Goal: Transaction & Acquisition: Purchase product/service

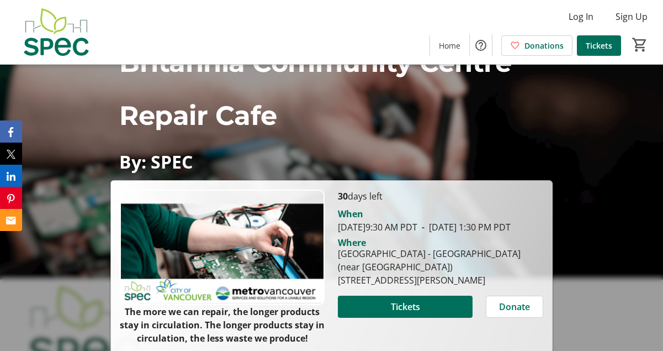
scroll to position [163, 0]
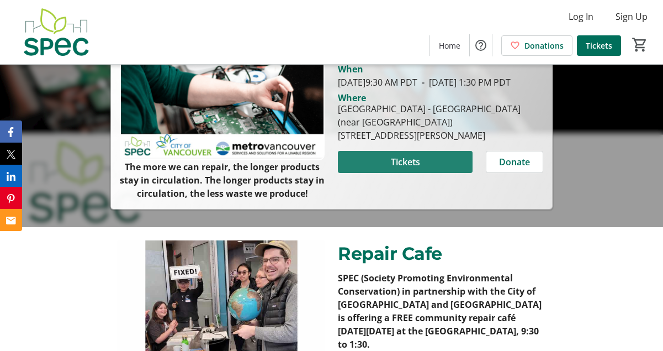
click at [414, 168] on span "Tickets" at bounding box center [405, 161] width 29 height 13
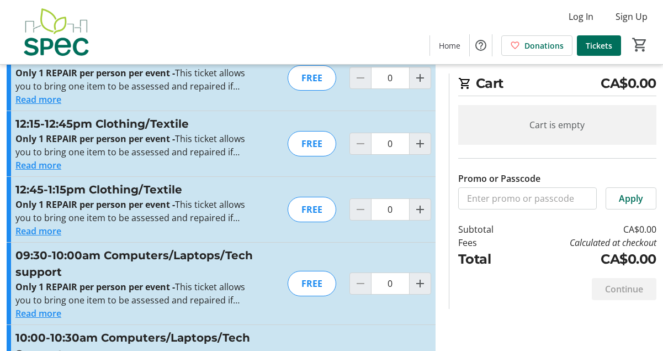
scroll to position [313, 0]
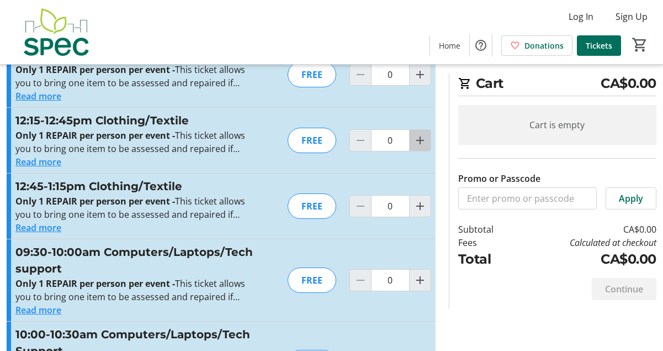
click at [416, 144] on mat-icon "Increment by one" at bounding box center [420, 140] width 13 height 13
type input "1"
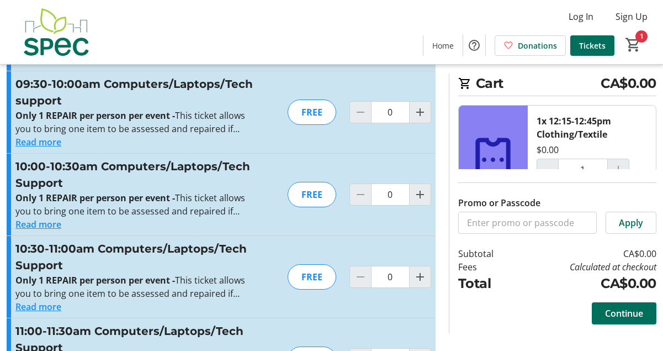
scroll to position [501, 0]
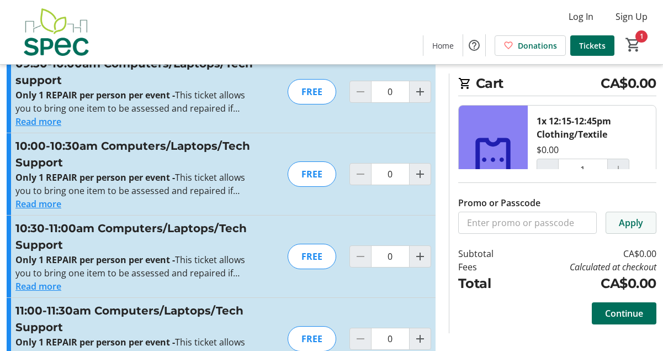
click at [628, 229] on span "Apply" at bounding box center [631, 222] width 24 height 13
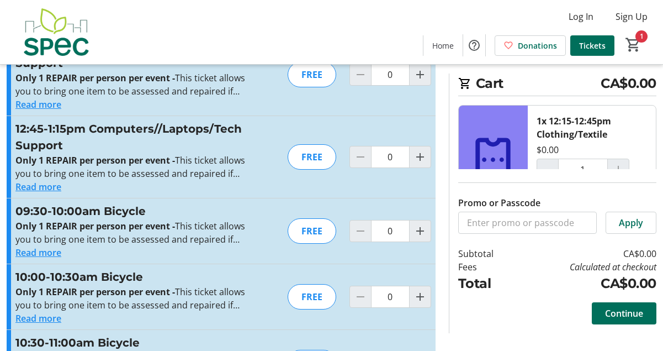
scroll to position [965, 0]
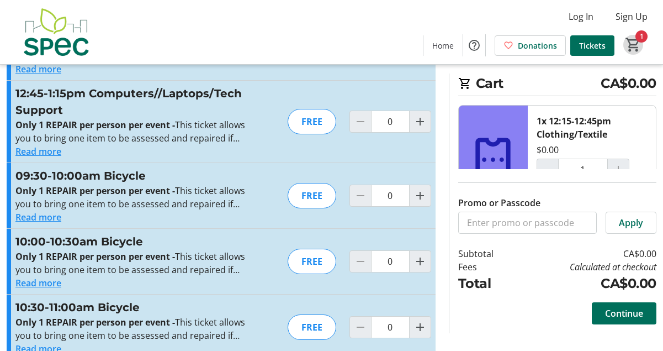
click at [628, 44] on mat-icon "1" at bounding box center [633, 44] width 17 height 17
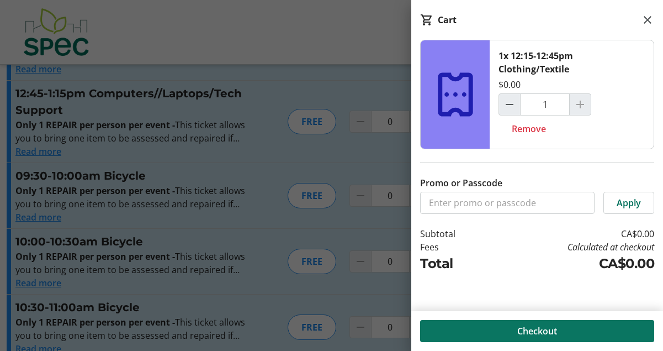
click at [497, 326] on span at bounding box center [537, 331] width 234 height 27
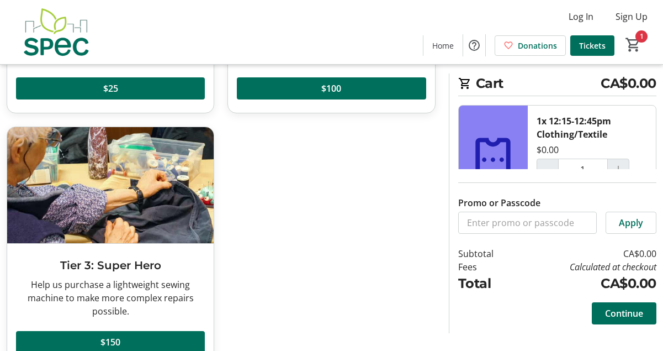
scroll to position [281, 0]
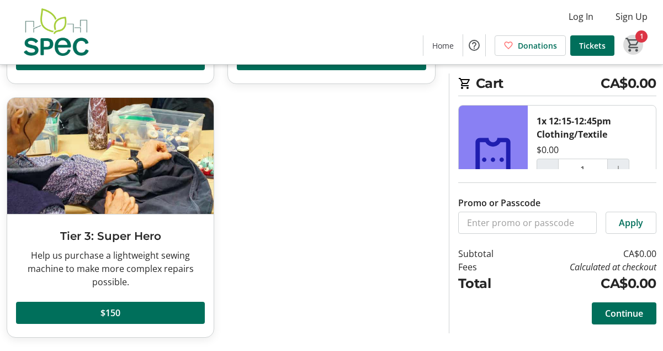
click at [630, 50] on mat-icon "1" at bounding box center [633, 44] width 17 height 17
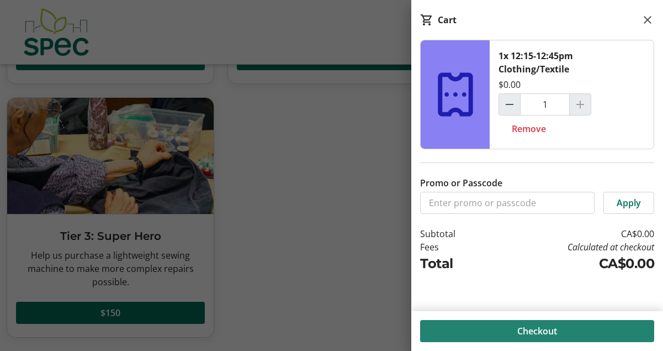
click at [475, 328] on span at bounding box center [537, 331] width 234 height 27
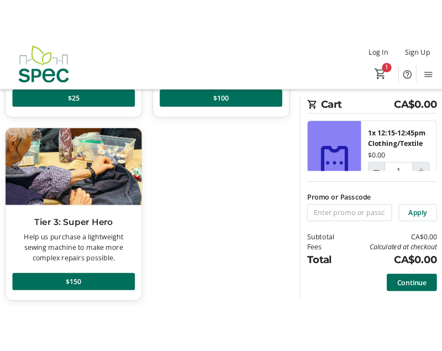
scroll to position [258, 0]
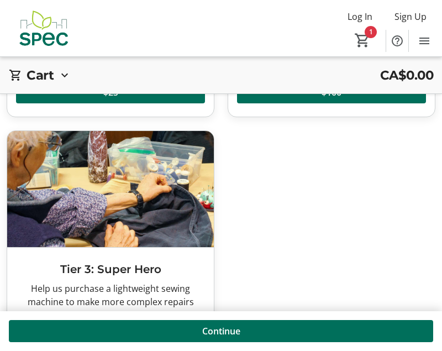
click at [286, 330] on span at bounding box center [221, 331] width 424 height 27
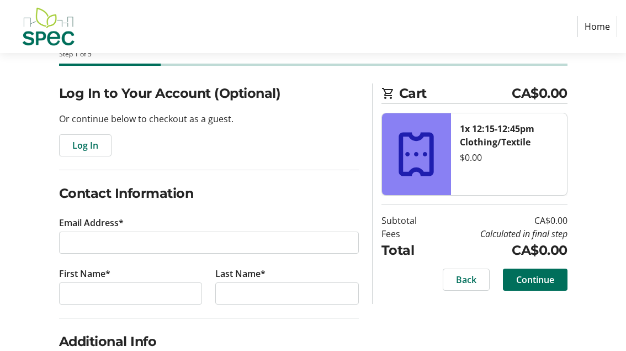
scroll to position [73, 0]
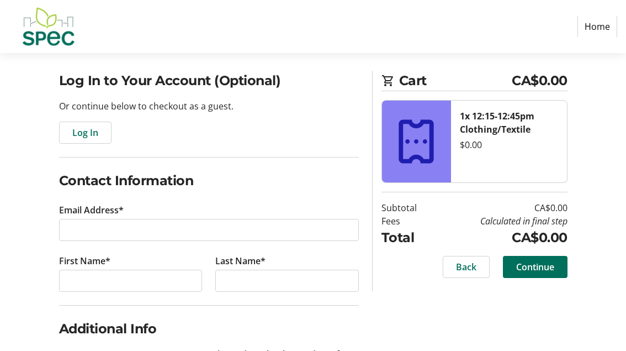
click at [213, 241] on tr-form-field "Email Address*" at bounding box center [209, 228] width 300 height 51
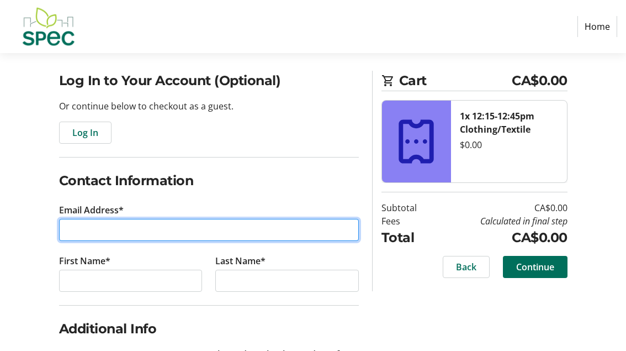
click at [202, 229] on input "Email Address*" at bounding box center [209, 230] width 300 height 22
type input "[EMAIL_ADDRESS][DOMAIN_NAME]"
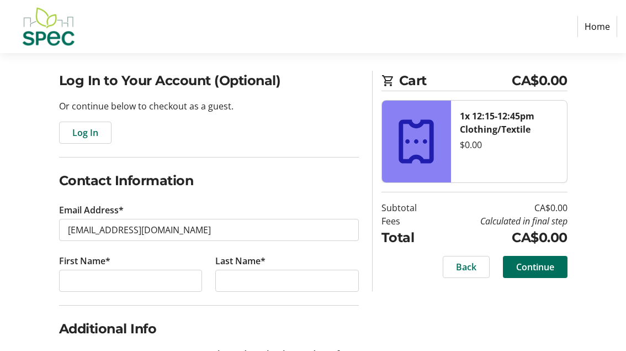
drag, startPoint x: 17, startPoint y: 240, endPoint x: 30, endPoint y: 241, distance: 13.4
click at [14, 240] on div "Log In to Your Account (Optional) Or continue below to checkout as a guest. Log…" at bounding box center [313, 286] width 626 height 431
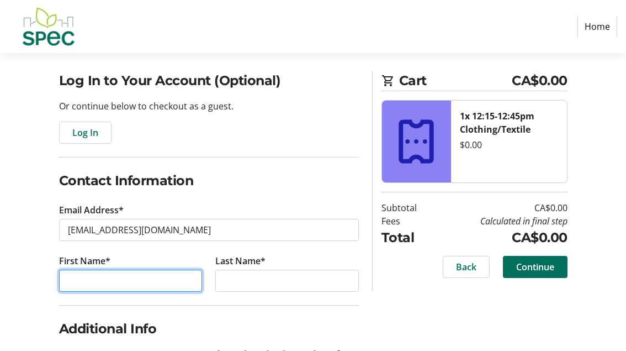
click at [83, 273] on input "First Name*" at bounding box center [131, 281] width 144 height 22
type input "[PERSON_NAME]"
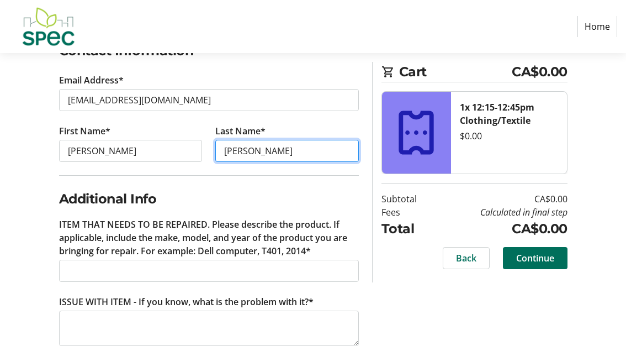
scroll to position [225, 0]
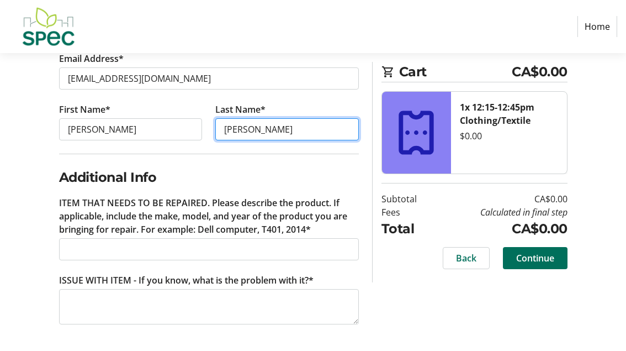
type input "[PERSON_NAME]"
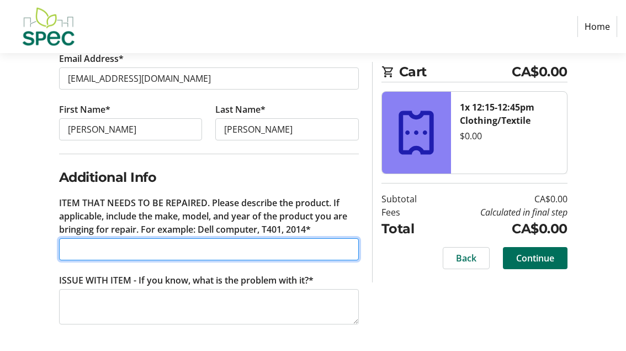
click at [103, 247] on input "ITEM THAT NEEDS TO BE REPAIRED. Please describe the product. If applicable, inc…" at bounding box center [209, 249] width 300 height 22
paste input "[URL][DOMAIN_NAME]"
type input "Pet play pen - looks like this one: [URL][DOMAIN_NAME]"
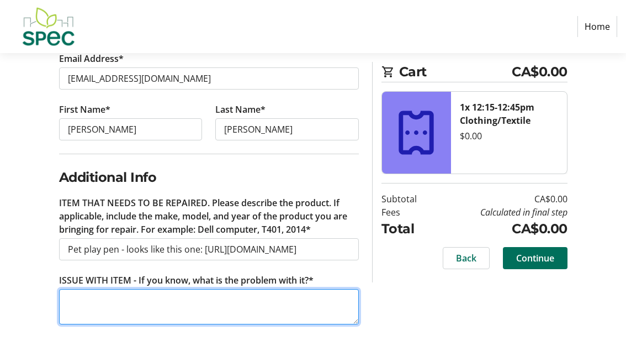
click at [230, 320] on textarea "ISSUE WITH ITEM - If you know, what is the problem with it?*" at bounding box center [209, 306] width 300 height 35
click at [65, 298] on textarea "[PERSON_NAME] cat was inside" at bounding box center [209, 306] width 300 height 35
click at [169, 297] on textarea "[PERSON_NAME] cat was inside" at bounding box center [209, 306] width 300 height 35
drag, startPoint x: 161, startPoint y: 299, endPoint x: 109, endPoint y: 300, distance: 51.9
click at [109, 300] on textarea "[PERSON_NAME] cat was inside" at bounding box center [209, 306] width 300 height 35
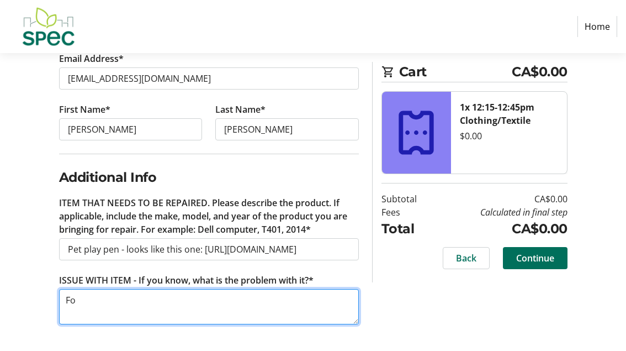
type textarea "F"
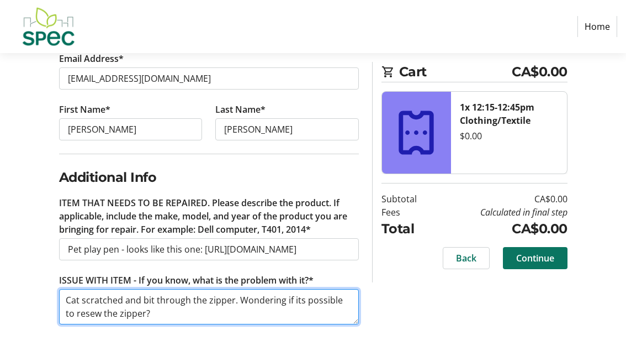
type textarea "Cat scratched and bit through the zipper. Wondering if its possible to resew th…"
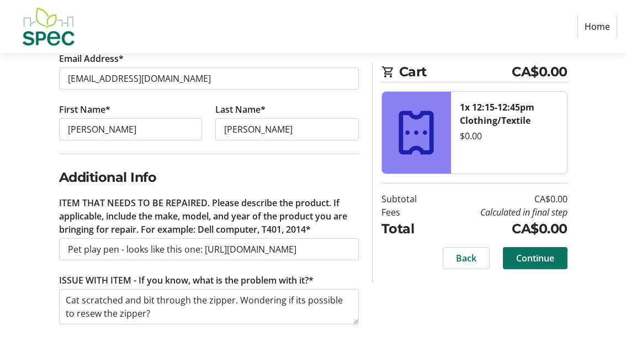
click at [527, 260] on span "Continue" at bounding box center [535, 257] width 38 height 13
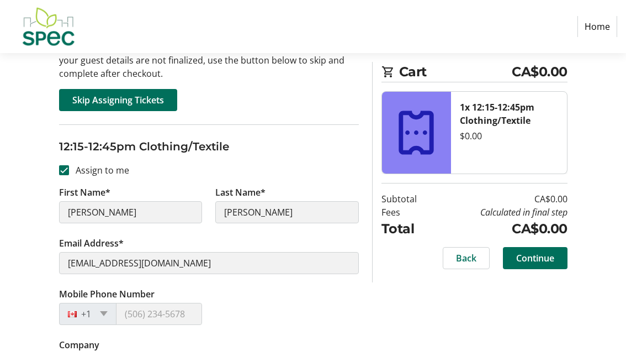
scroll to position [179, 0]
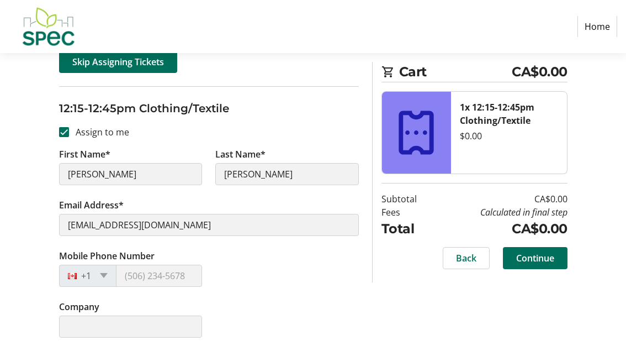
click at [102, 272] on div "+1" at bounding box center [87, 276] width 57 height 22
click at [551, 257] on span "Continue" at bounding box center [535, 257] width 38 height 13
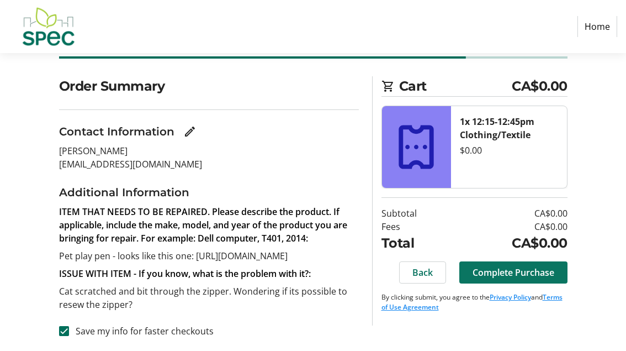
scroll to position [169, 0]
click at [552, 266] on span "Complete Purchase" at bounding box center [514, 272] width 82 height 13
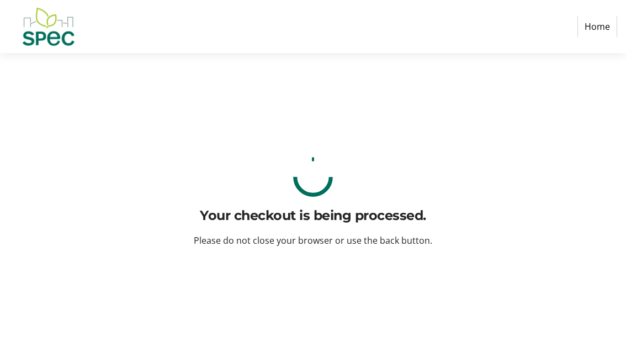
scroll to position [0, 0]
